Goal: Transaction & Acquisition: Book appointment/travel/reservation

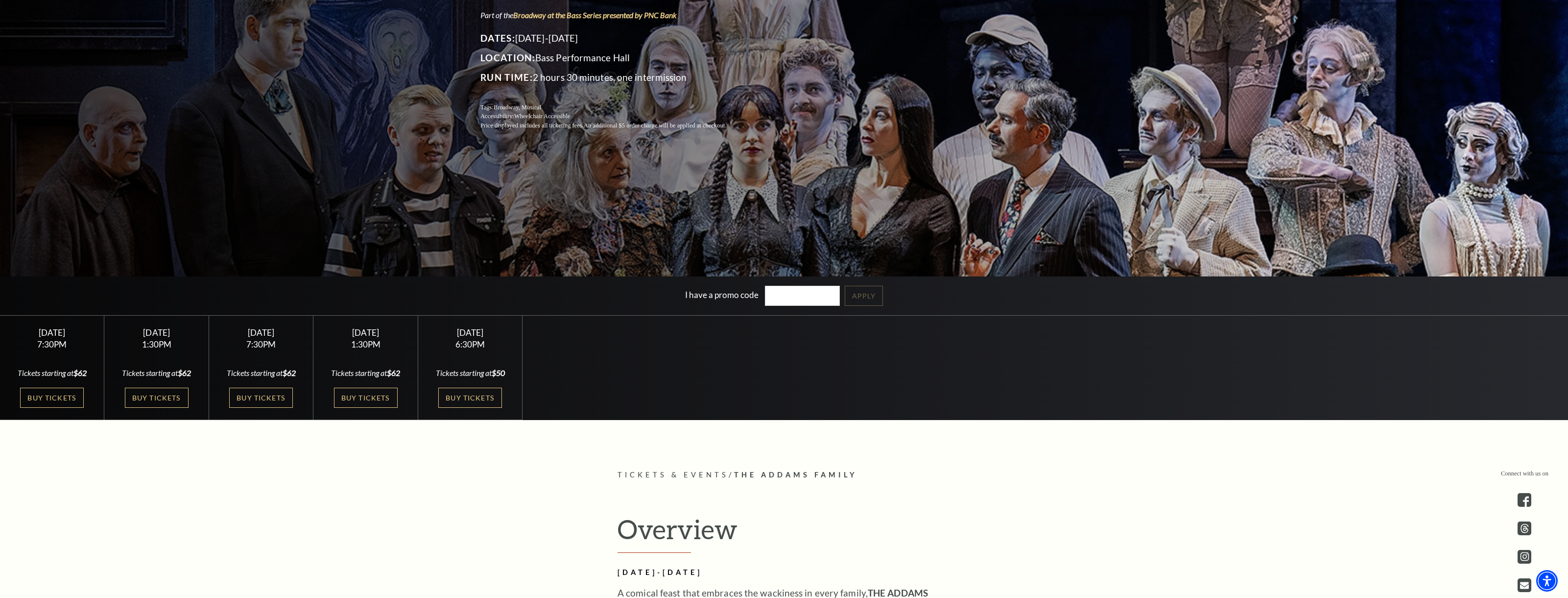
scroll to position [208, 0]
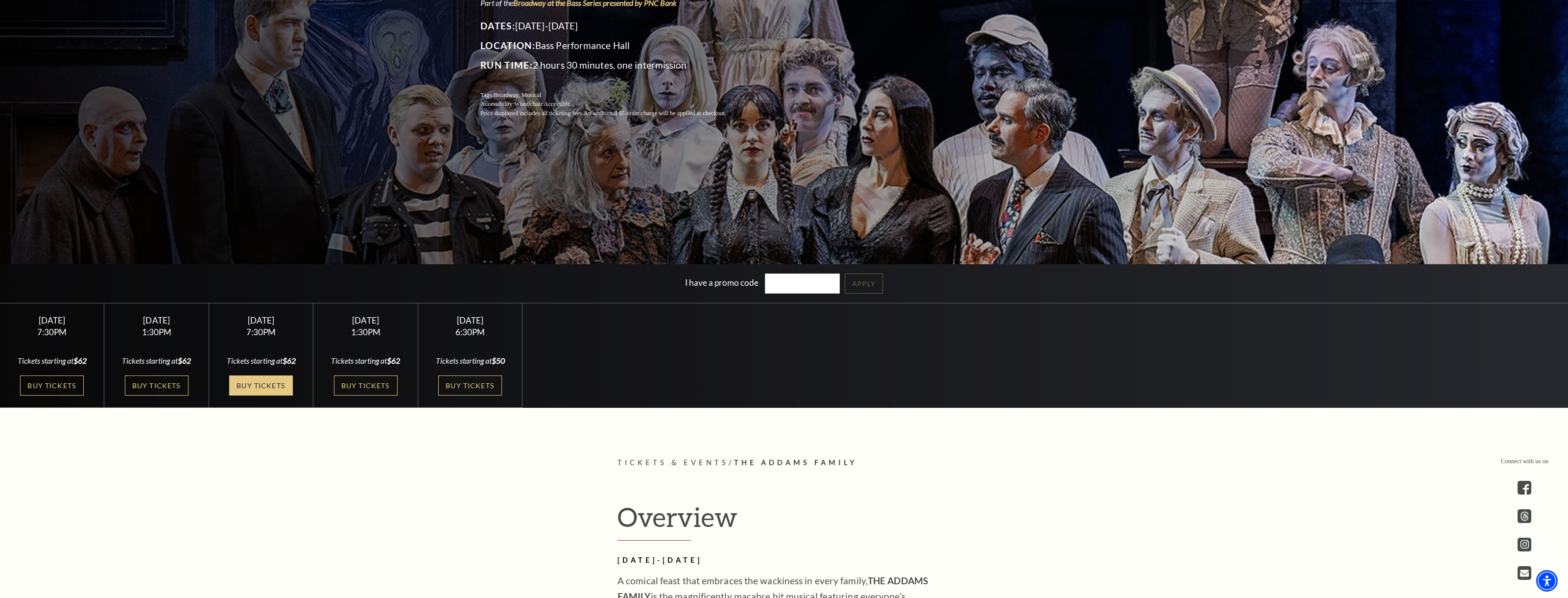
click at [257, 386] on link "Buy Tickets" at bounding box center [261, 386] width 64 height 20
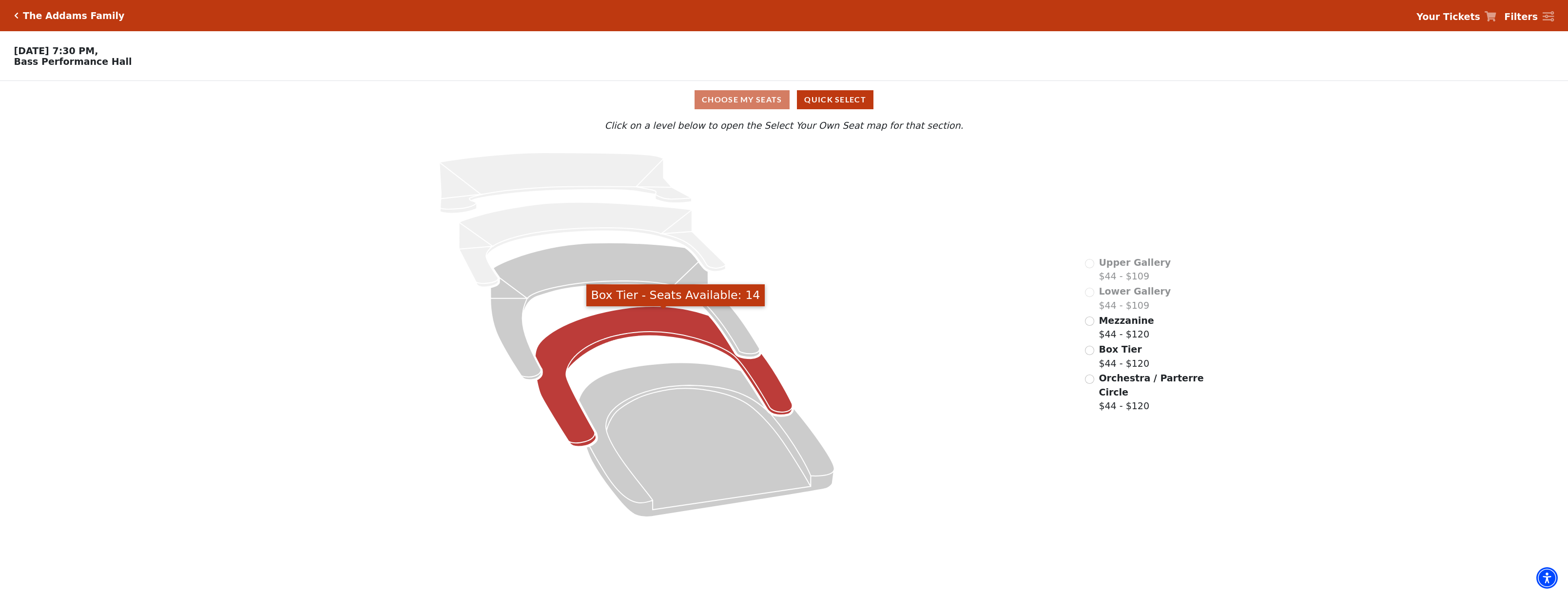
click at [667, 314] on icon "Box Tier - Seats Available: 14" at bounding box center [663, 376] width 257 height 140
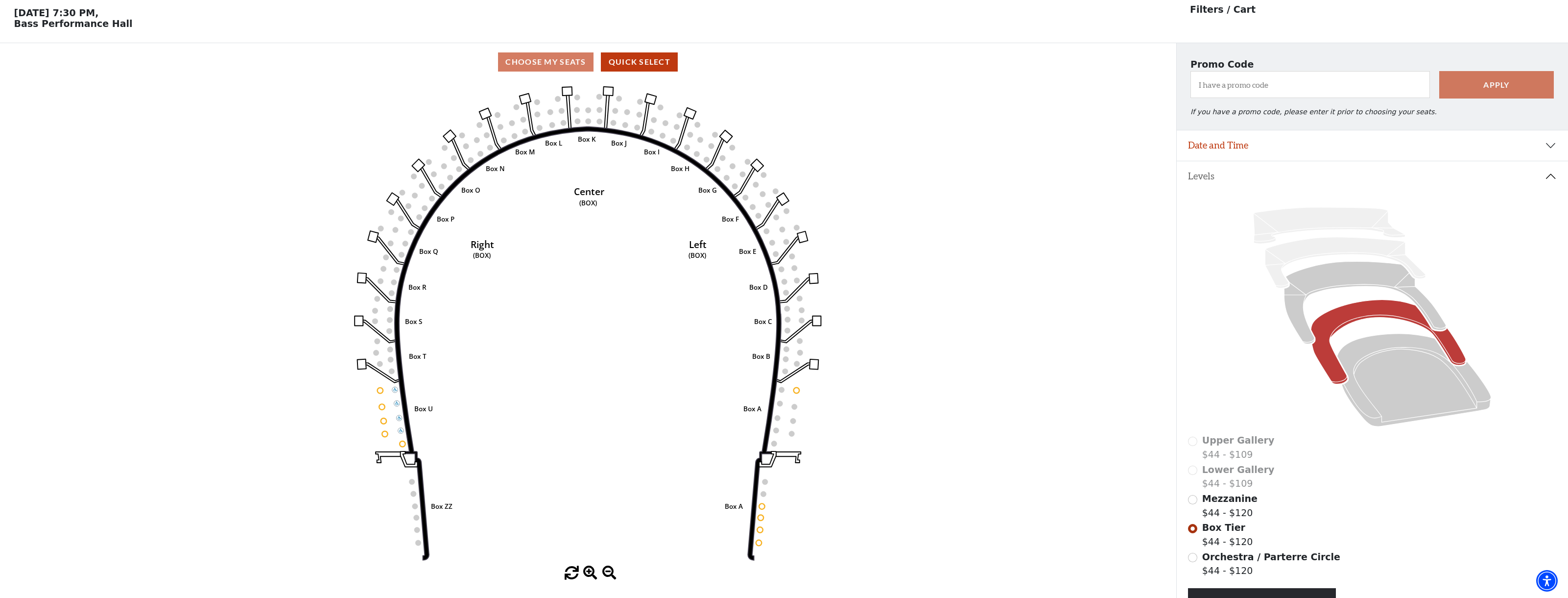
scroll to position [46, 0]
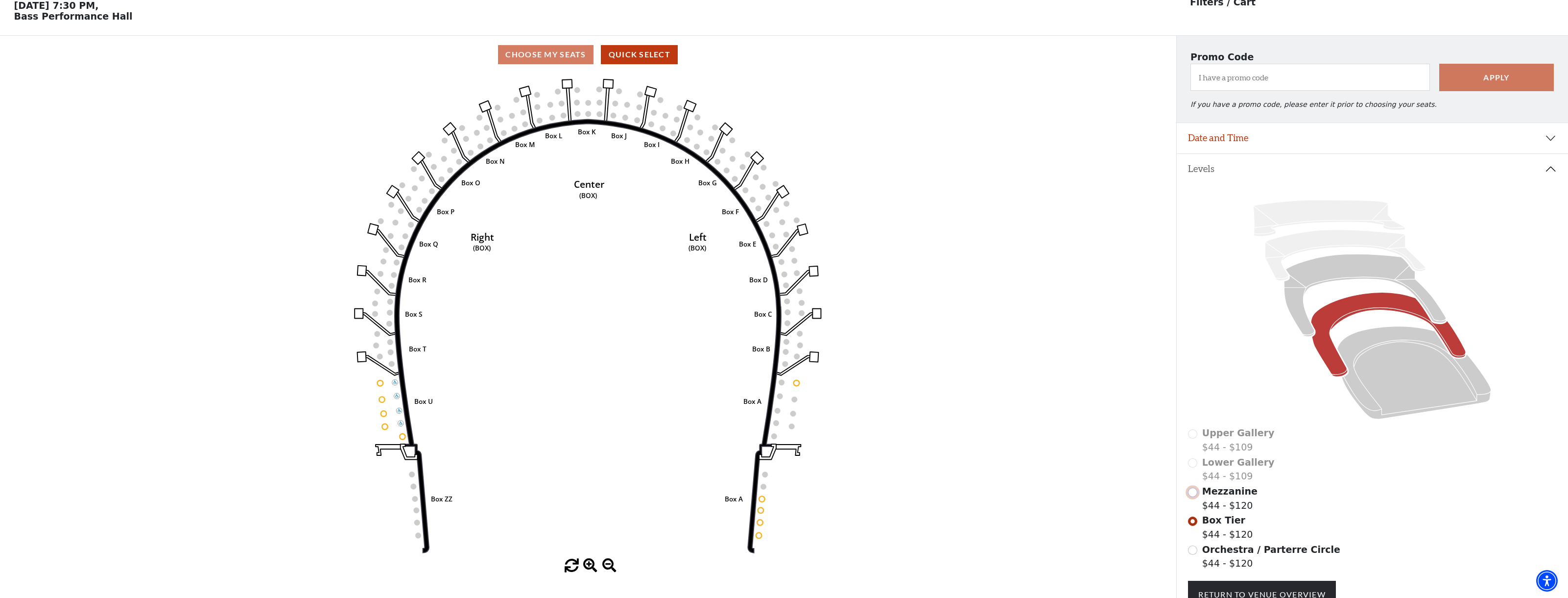
click at [1193, 497] on input "Mezzanine$44 - $120\a" at bounding box center [1192, 491] width 9 height 9
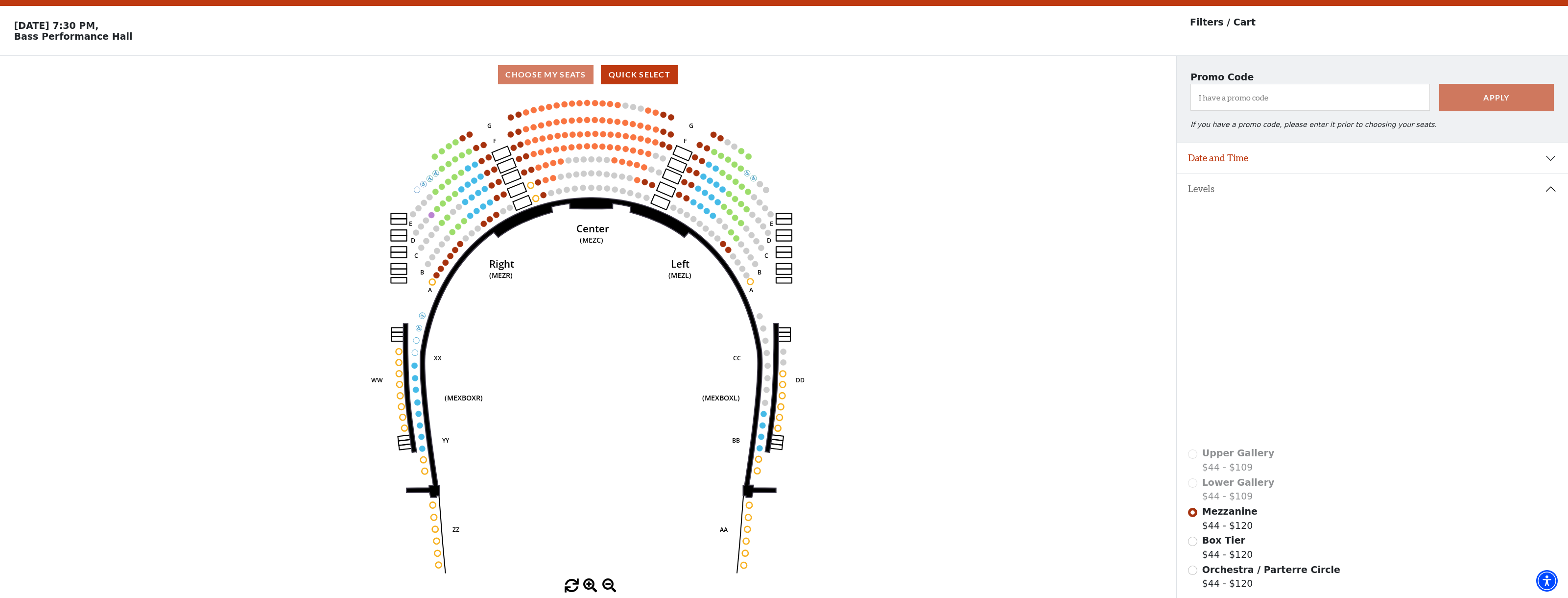
scroll to position [0, 0]
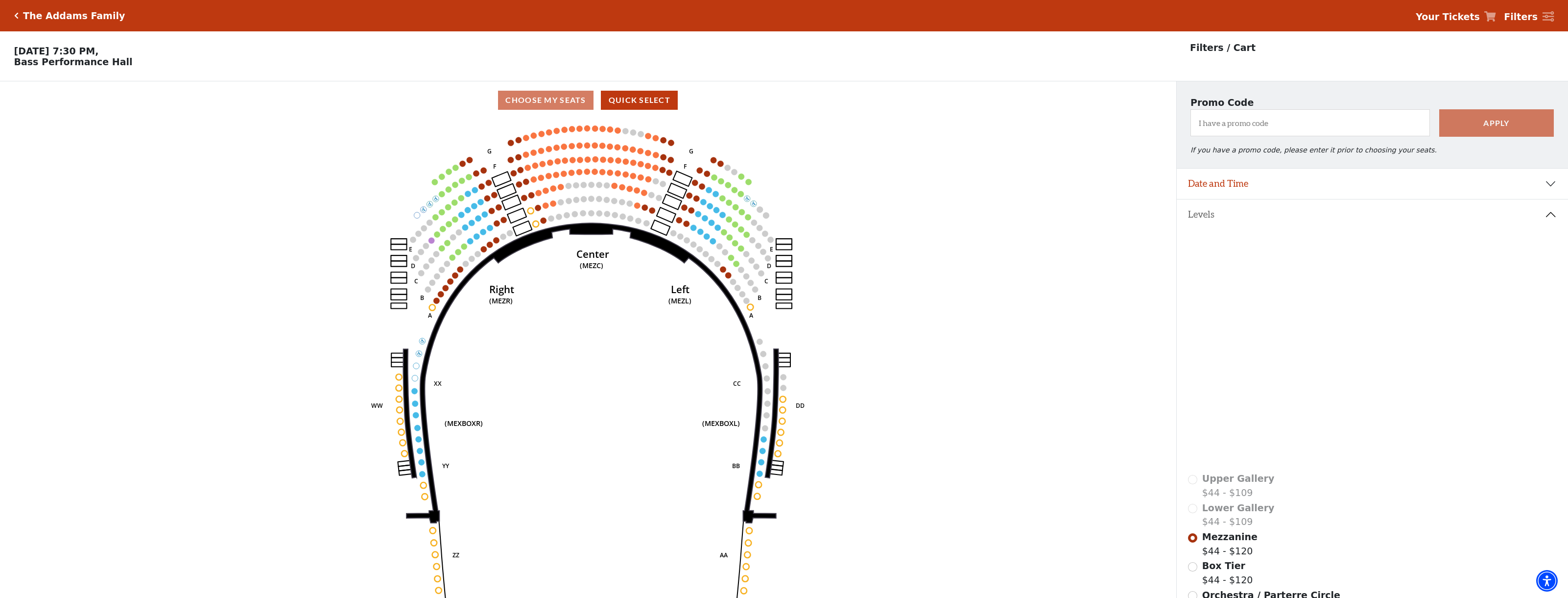
click at [16, 16] on icon "Click here to go back to filters" at bounding box center [16, 16] width 4 height 7
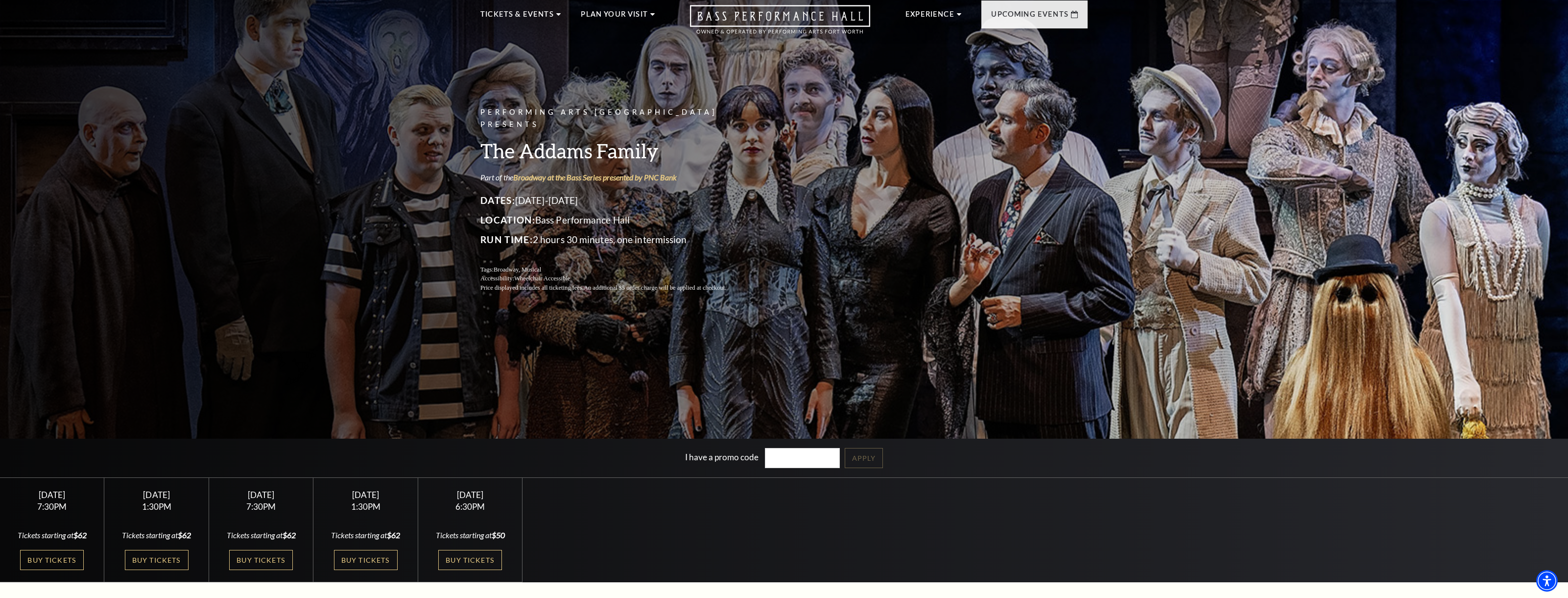
scroll to position [122, 0]
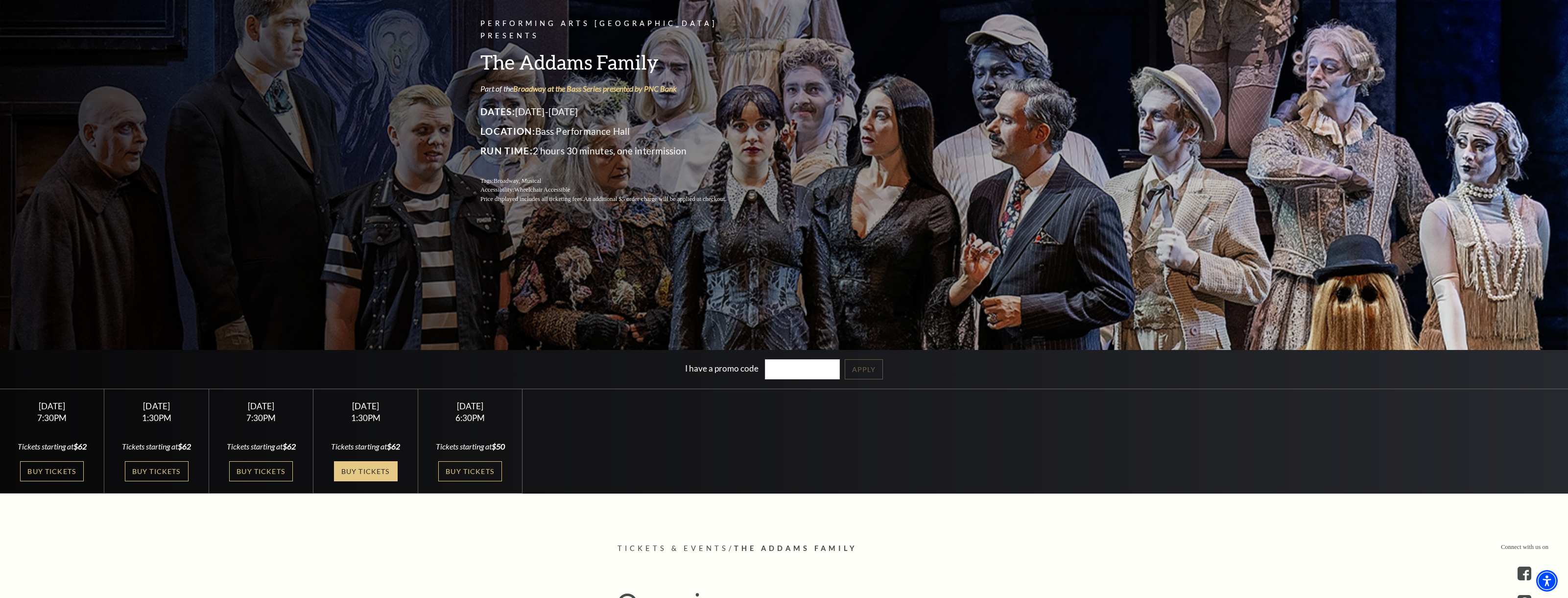
click at [375, 472] on link "Buy Tickets" at bounding box center [366, 471] width 64 height 20
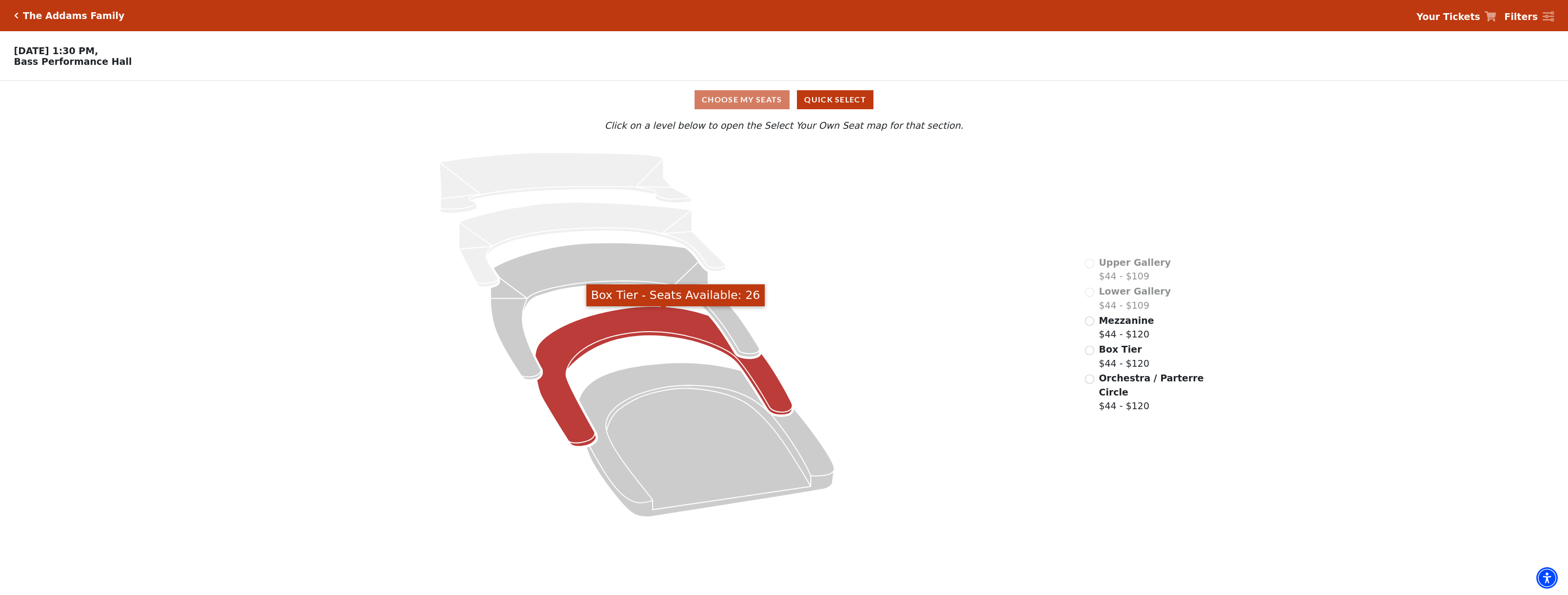
click at [636, 331] on icon "Box Tier - Seats Available: 26" at bounding box center [663, 376] width 257 height 140
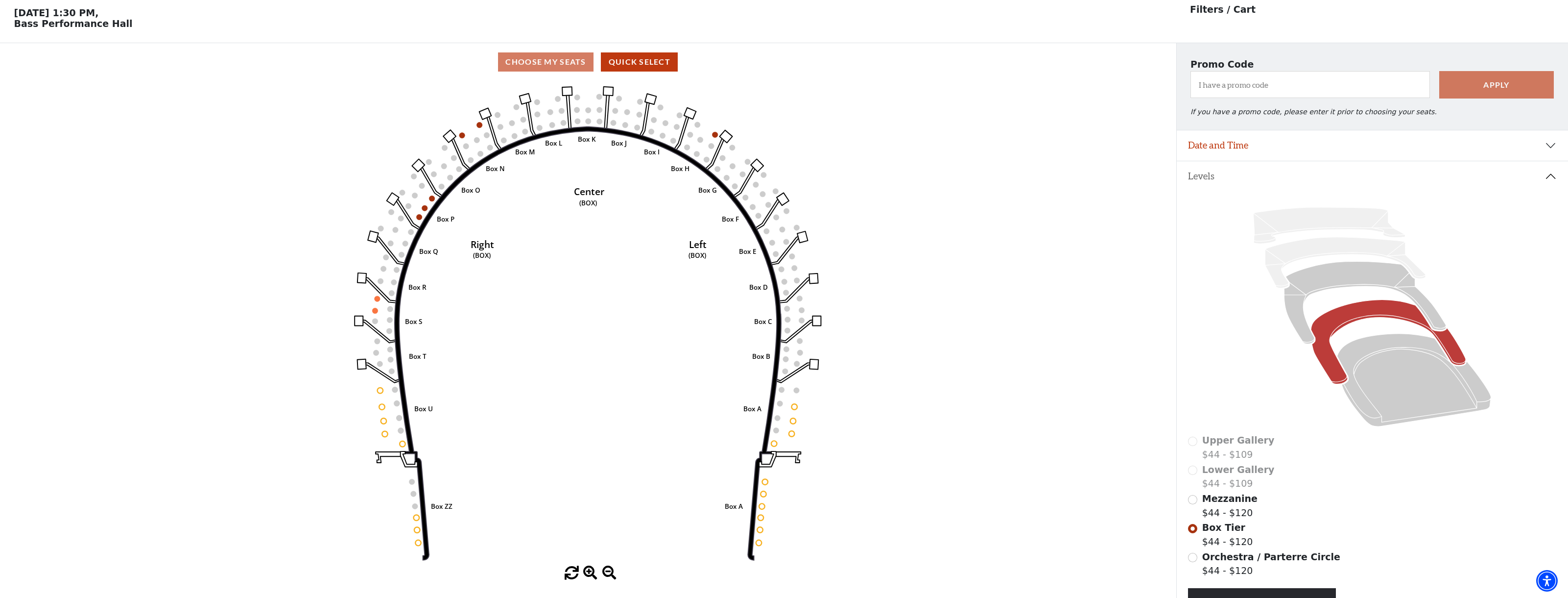
scroll to position [46, 0]
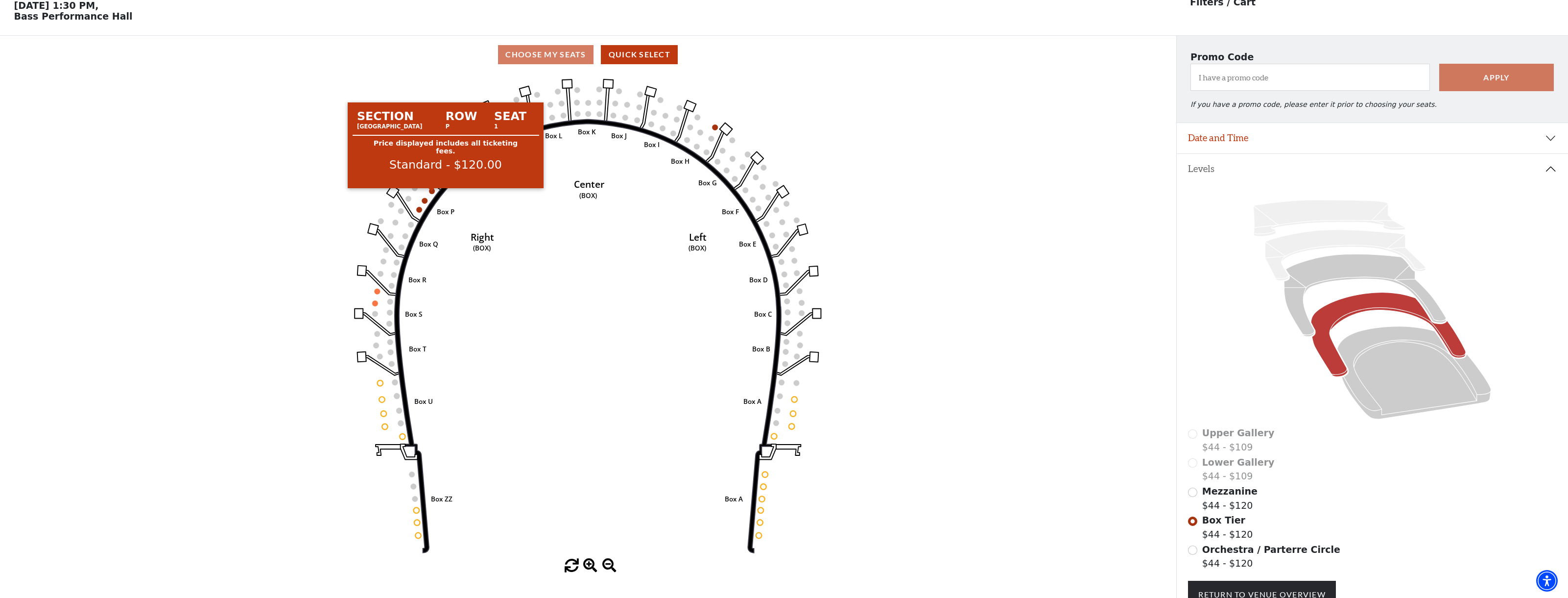
click at [431, 194] on circle at bounding box center [431, 190] width 6 height 6
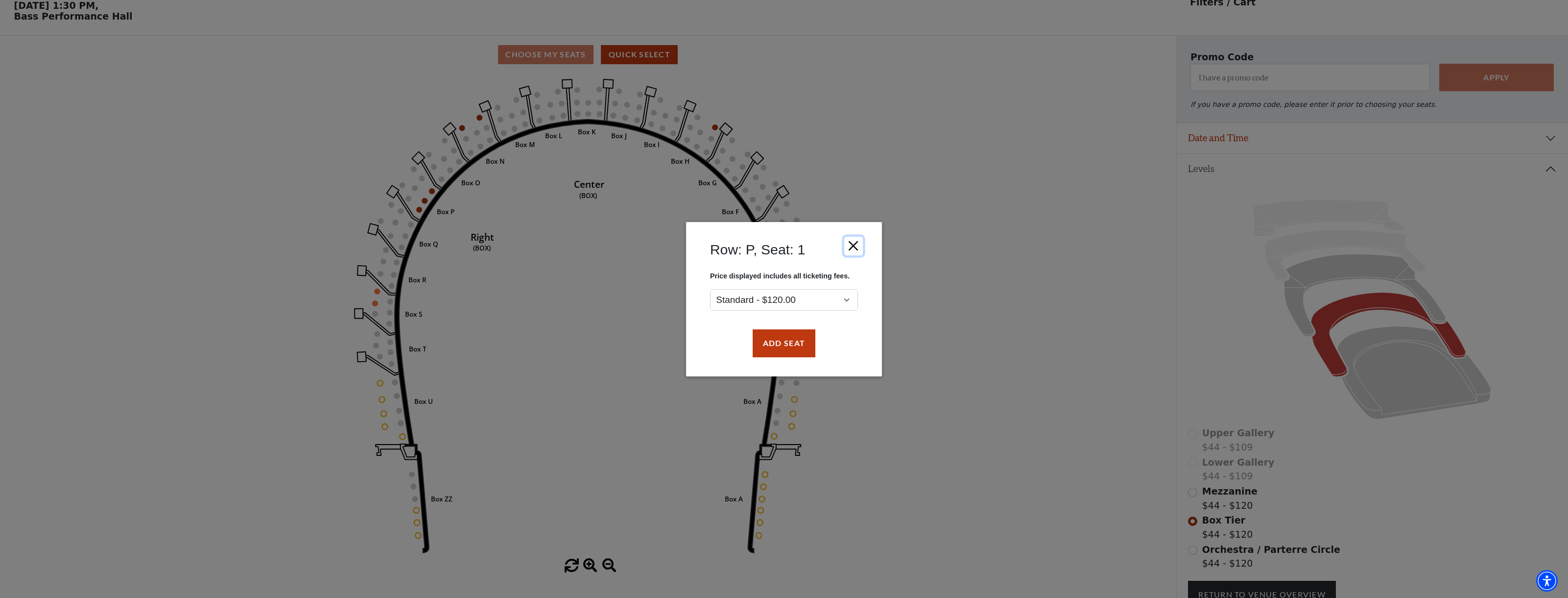
click at [856, 248] on button "Close" at bounding box center [853, 245] width 19 height 19
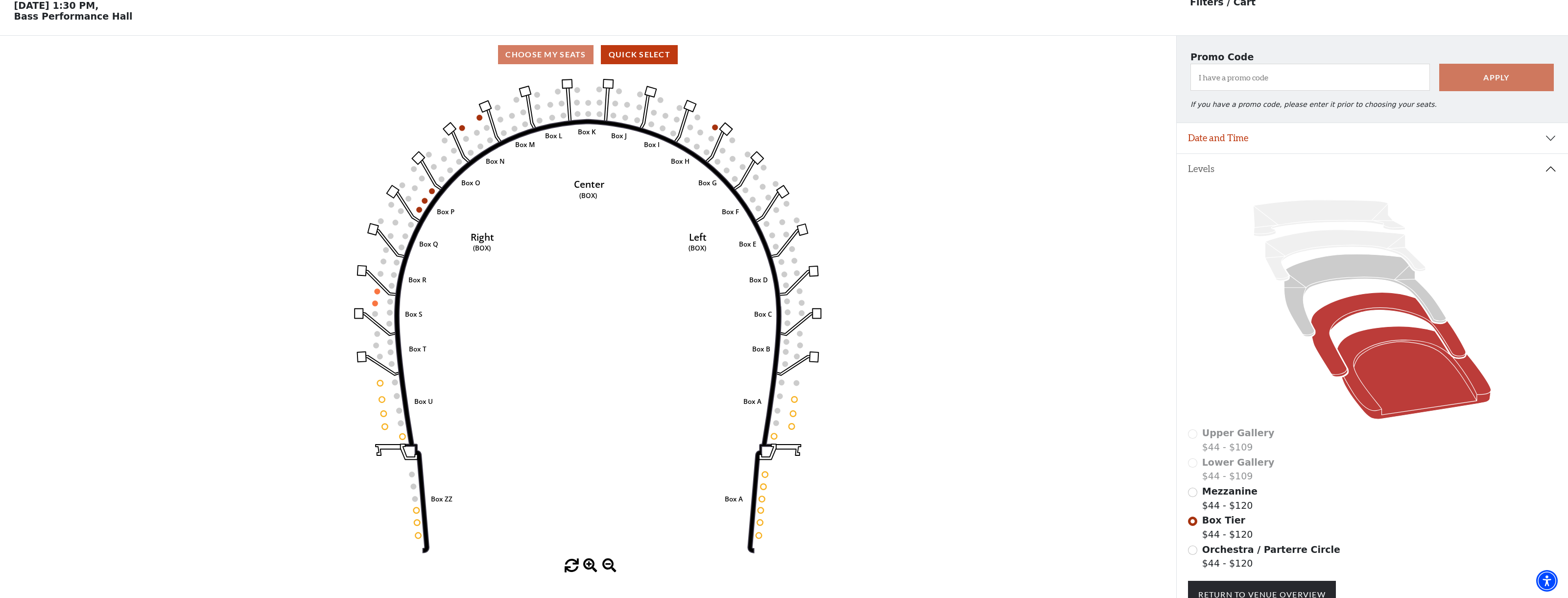
click at [1374, 406] on icon at bounding box center [1414, 373] width 154 height 94
